Goal: Check status: Check status

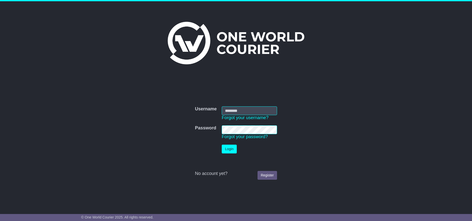
type input "******"
click at [232, 150] on button "Login" at bounding box center [229, 149] width 15 height 9
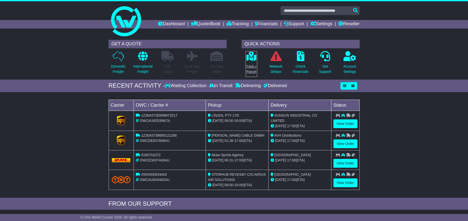
click at [252, 59] on icon at bounding box center [251, 56] width 11 height 10
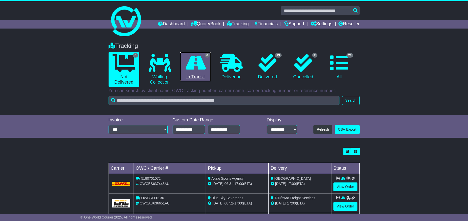
click at [202, 64] on icon at bounding box center [196, 63] width 20 height 18
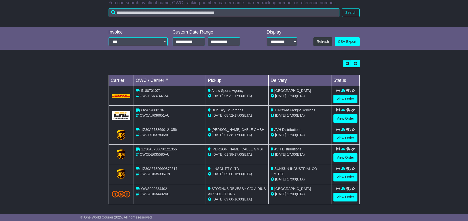
scroll to position [89, 0]
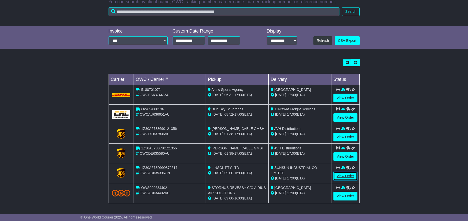
click at [342, 176] on link "View Order" at bounding box center [346, 176] width 24 height 9
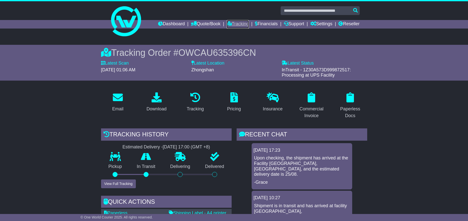
click at [241, 24] on link "Tracking" at bounding box center [238, 24] width 22 height 9
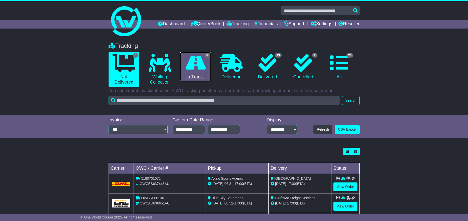
click at [204, 64] on icon at bounding box center [196, 63] width 20 height 18
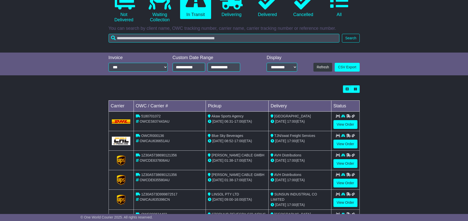
scroll to position [75, 0]
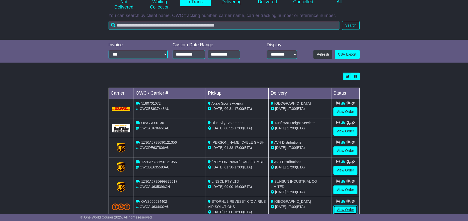
click at [339, 207] on link "View Order" at bounding box center [346, 210] width 24 height 9
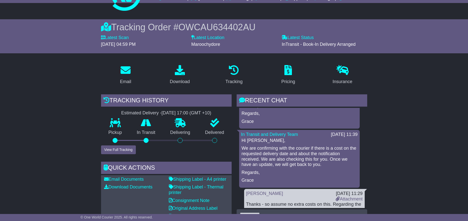
scroll to position [75, 0]
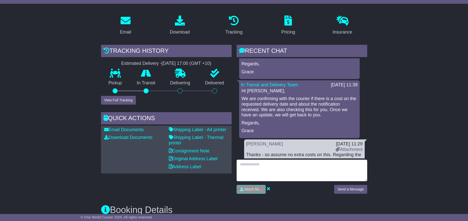
click at [266, 170] on textarea at bounding box center [302, 171] width 131 height 22
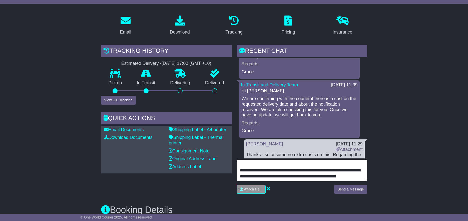
scroll to position [16, 0]
type textarea "**********"
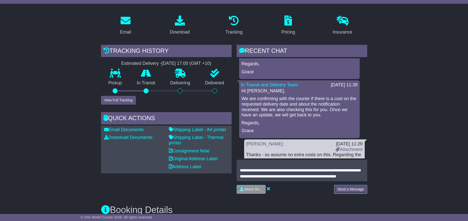
drag, startPoint x: 350, startPoint y: 190, endPoint x: 348, endPoint y: 189, distance: 2.7
click at [350, 191] on button "Send a Message" at bounding box center [350, 189] width 33 height 9
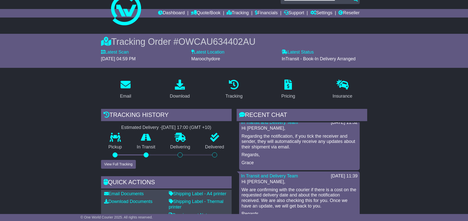
scroll to position [0, 0]
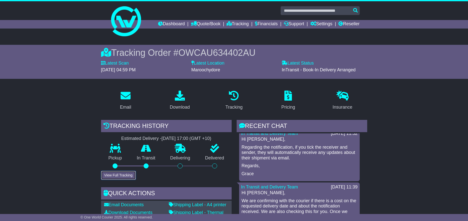
click at [121, 172] on button "View Full Tracking" at bounding box center [118, 175] width 35 height 9
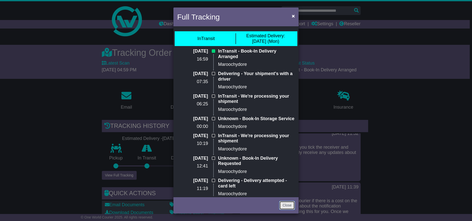
click at [287, 202] on link "Close" at bounding box center [287, 205] width 16 height 9
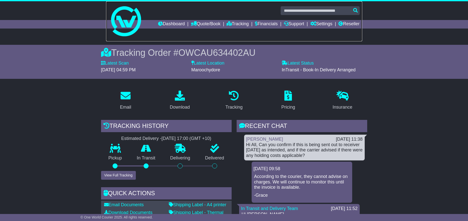
click at [169, 20] on link at bounding box center [234, 21] width 256 height 40
